Goal: Information Seeking & Learning: Learn about a topic

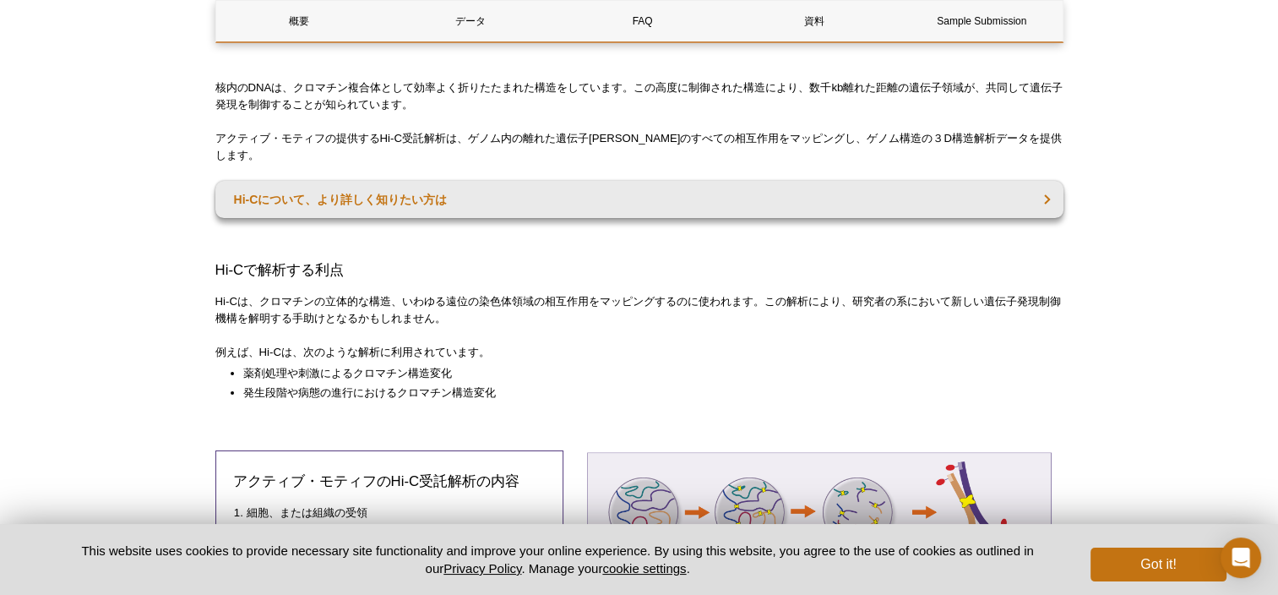
scroll to position [313, 0]
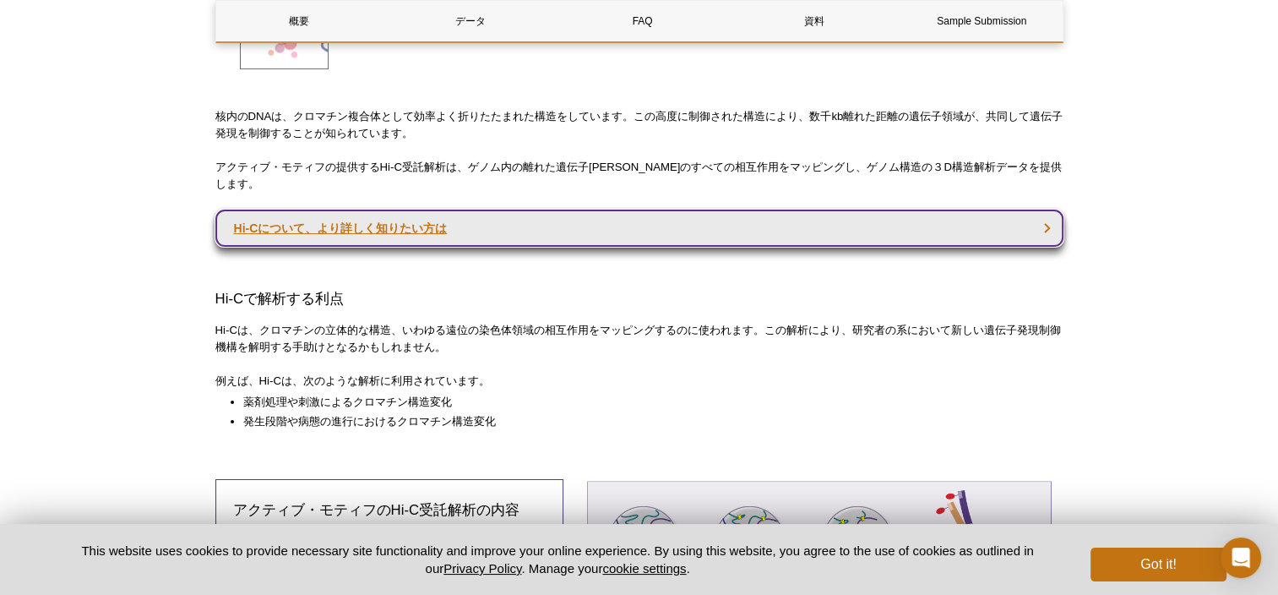
click at [713, 210] on link "Hi-Cについて、より詳しく知りたい方は" at bounding box center [639, 228] width 848 height 37
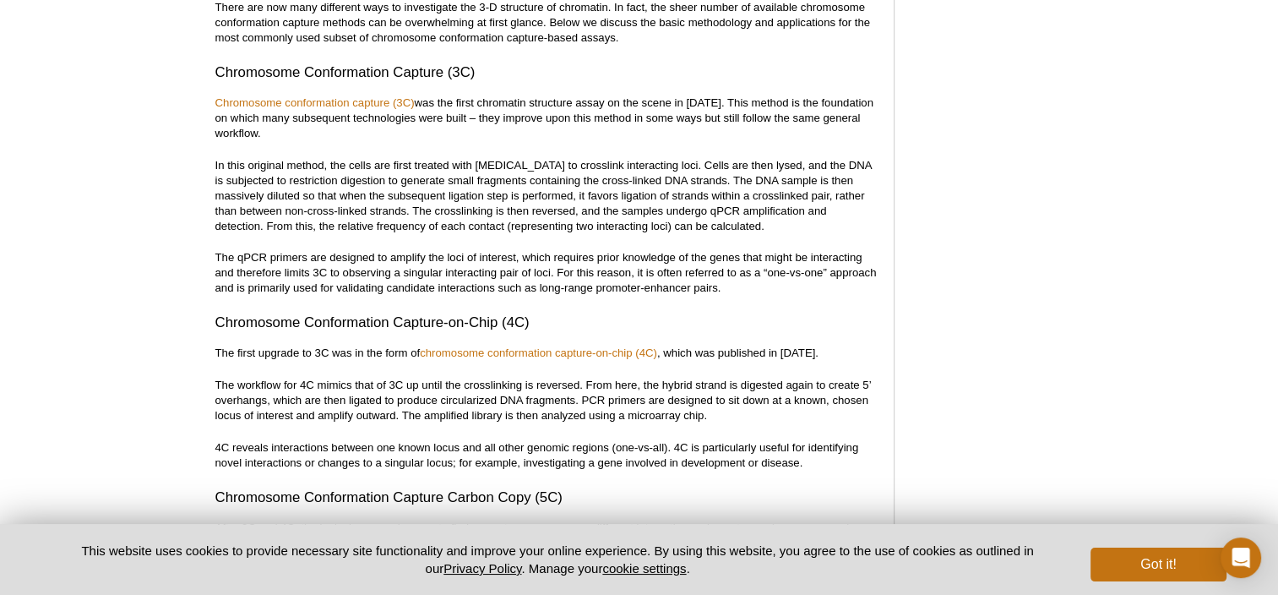
scroll to position [1664, 0]
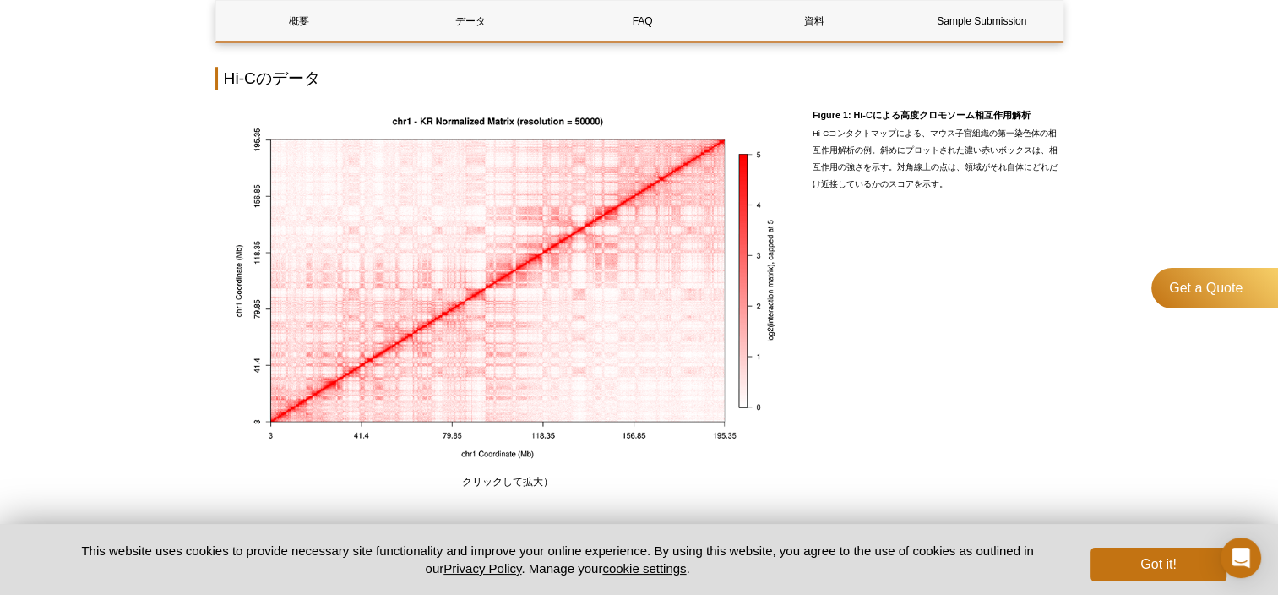
scroll to position [1132, 0]
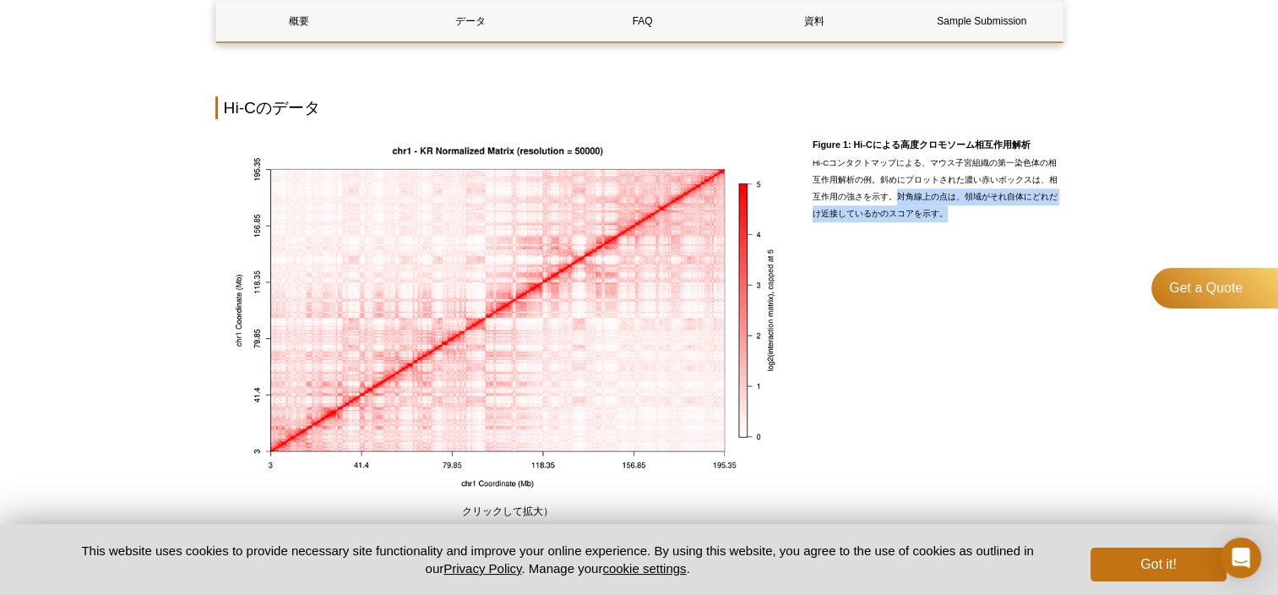
drag, startPoint x: 879, startPoint y: 177, endPoint x: 923, endPoint y: 206, distance: 53.0
click at [923, 206] on div "Figure 1: Hi-Cによる高度クロモソーム相互作用解析 Hi-Cコンタクトマップによる、マウス子宮組織の第一染色体の相互作用解析の例。斜めにプロットさ…" at bounding box center [938, 326] width 251 height 388
copy p "対角線上の点は、領域がそれ自体にどれだけ近接しているかのスコアを示す。"
